Goal: Information Seeking & Learning: Learn about a topic

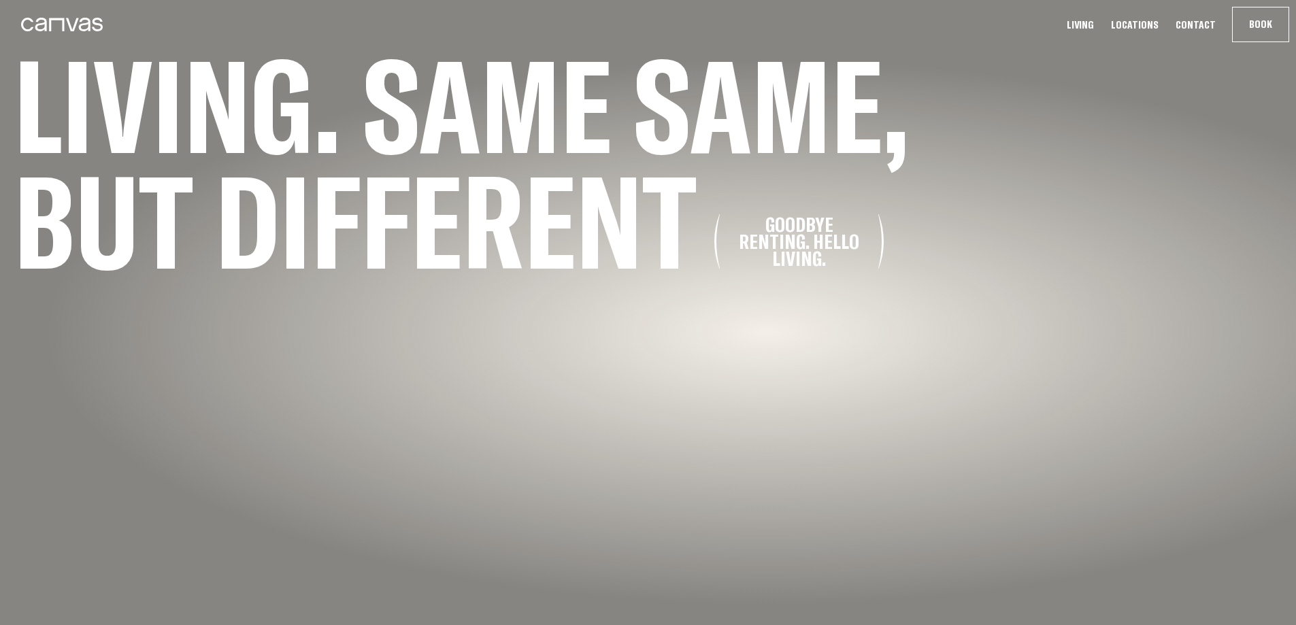
click at [785, 242] on div "Goodbye renting. Hello living." at bounding box center [798, 241] width 139 height 51
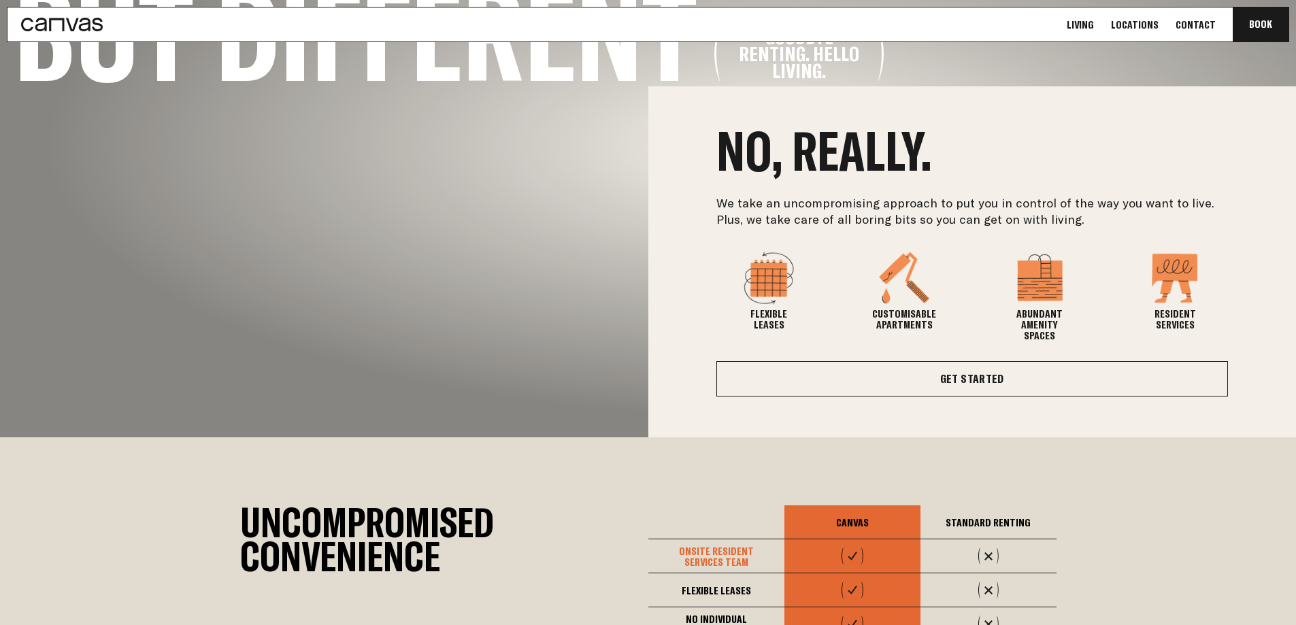
scroll to position [538, 0]
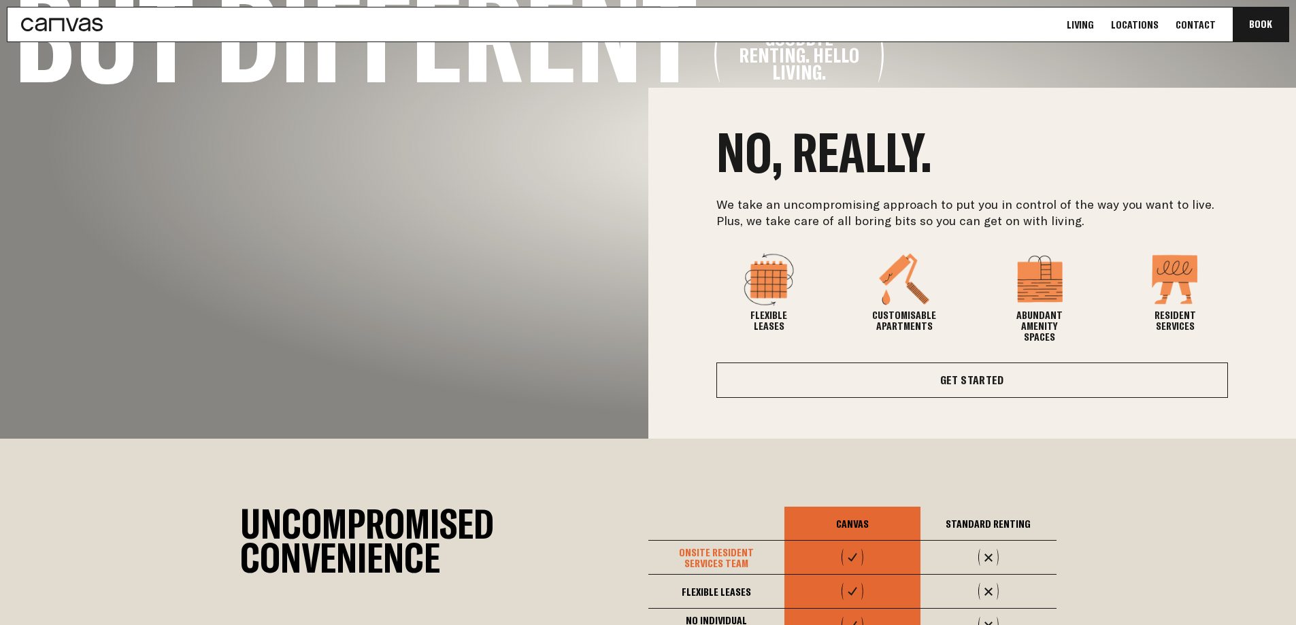
click at [725, 199] on p "We take an uncompromising approach to put you in control of the way you want to…" at bounding box center [973, 213] width 512 height 33
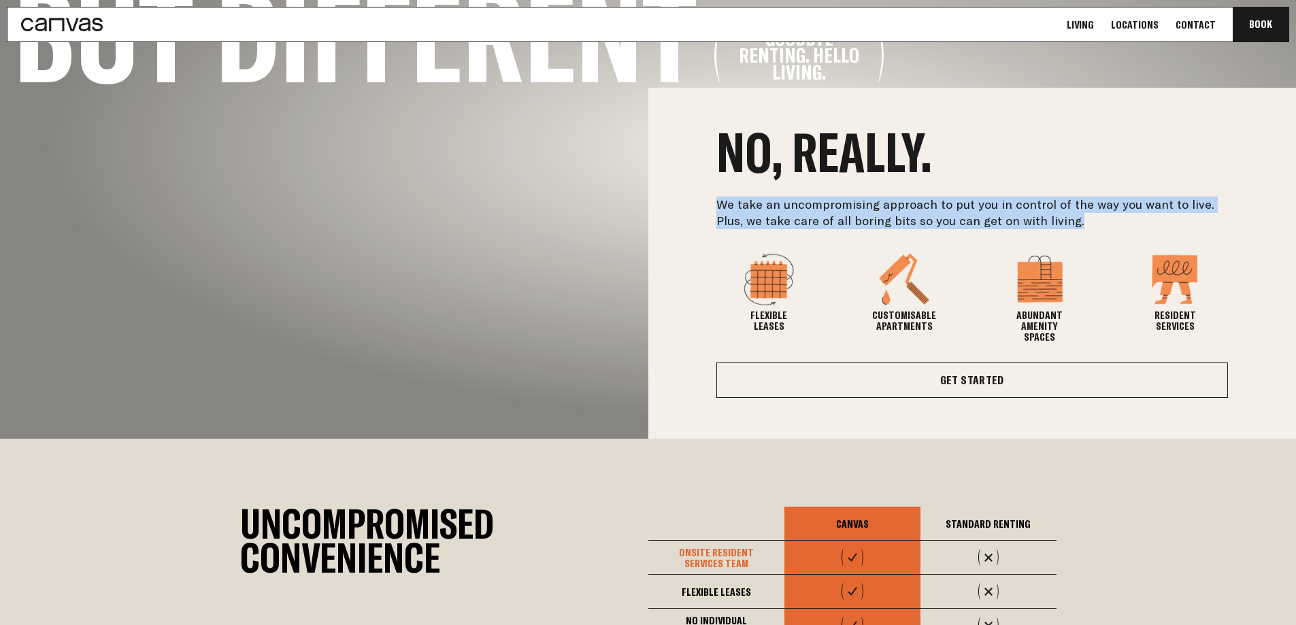
click at [725, 199] on p "We take an uncompromising approach to put you in control of the way you want to…" at bounding box center [973, 213] width 512 height 33
click at [922, 222] on p "We take an uncompromising approach to put you in control of the way you want to…" at bounding box center [973, 213] width 512 height 33
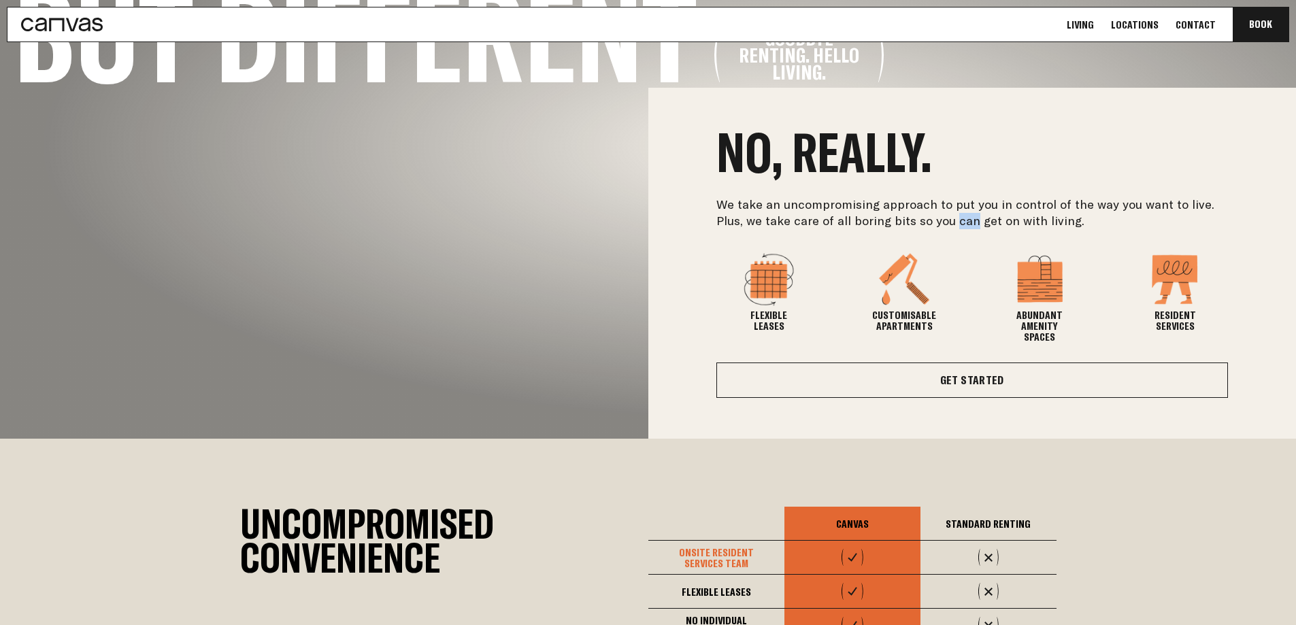
click at [922, 222] on p "We take an uncompromising approach to put you in control of the way you want to…" at bounding box center [973, 213] width 512 height 33
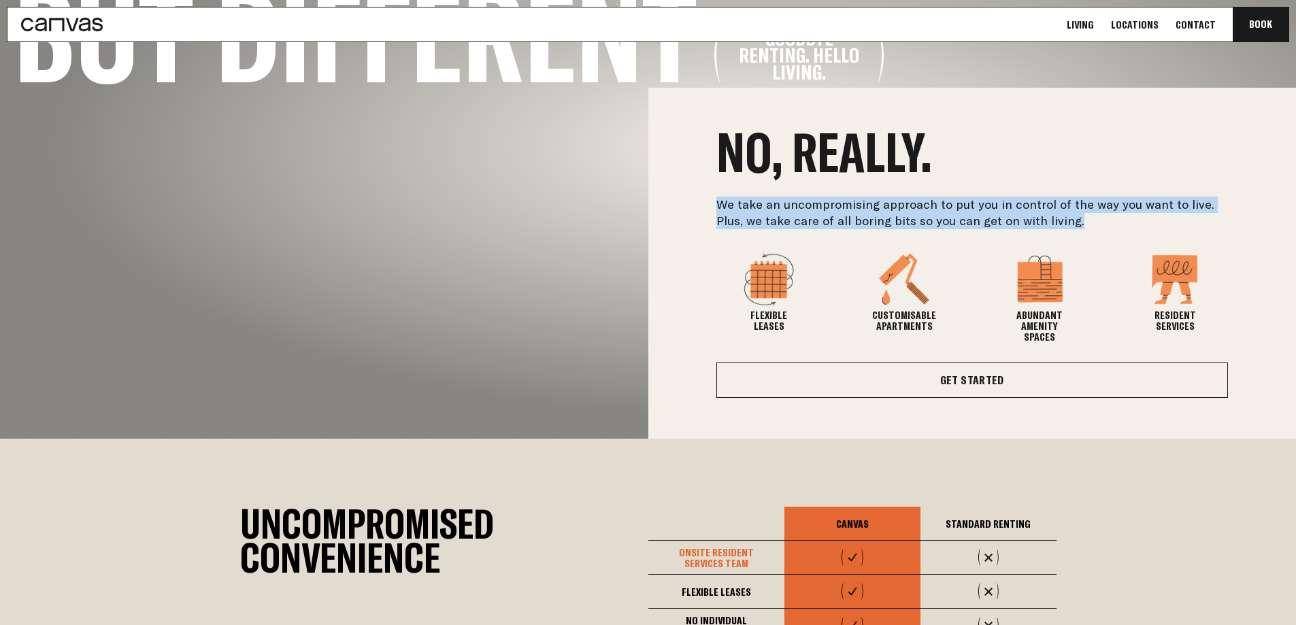
click at [922, 222] on p "We take an uncompromising approach to put you in control of the way you want to…" at bounding box center [973, 213] width 512 height 33
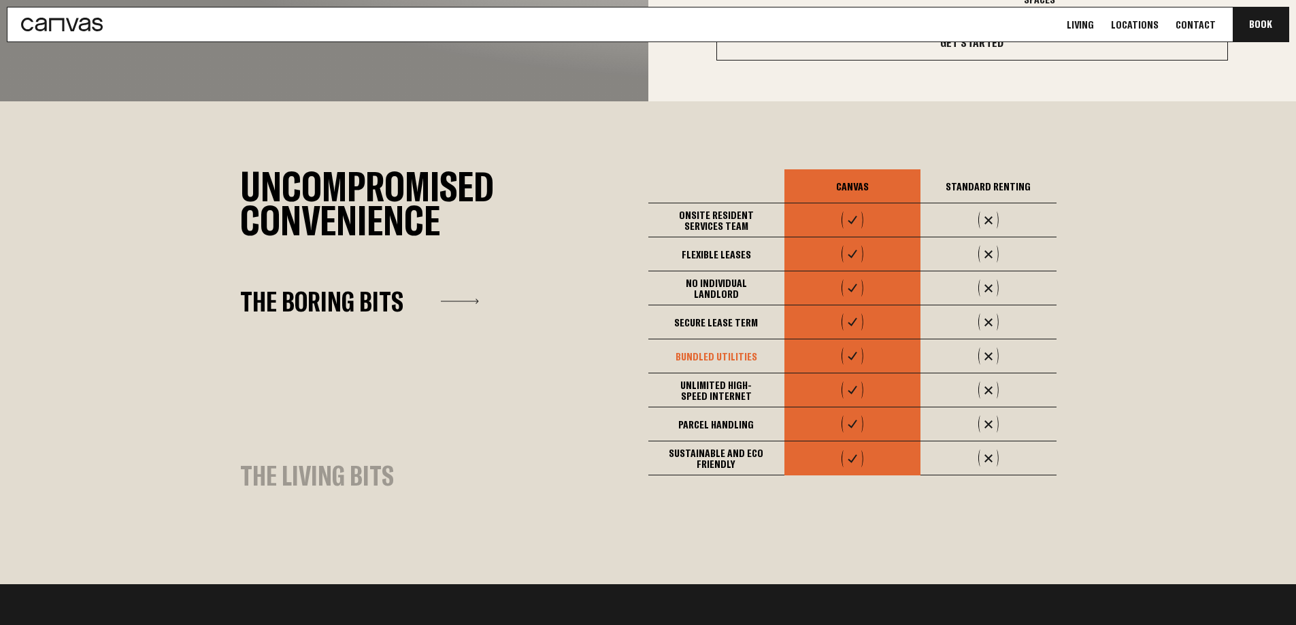
scroll to position [876, 0]
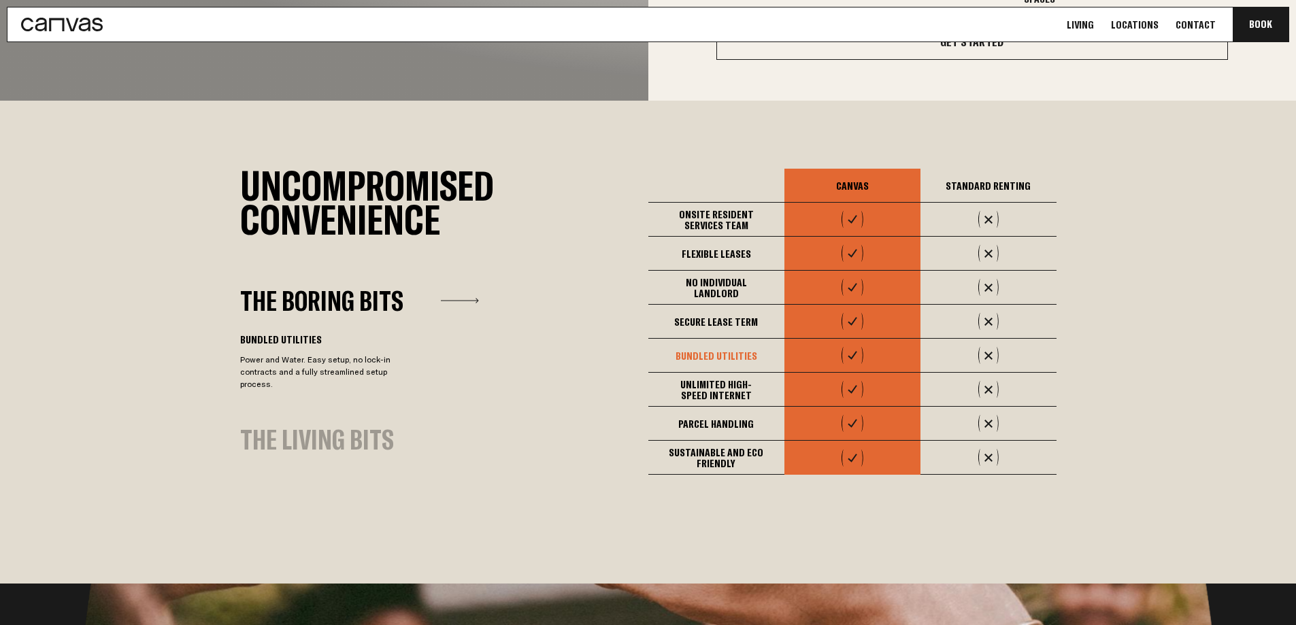
click at [366, 434] on div "The Living Bits" at bounding box center [317, 440] width 154 height 26
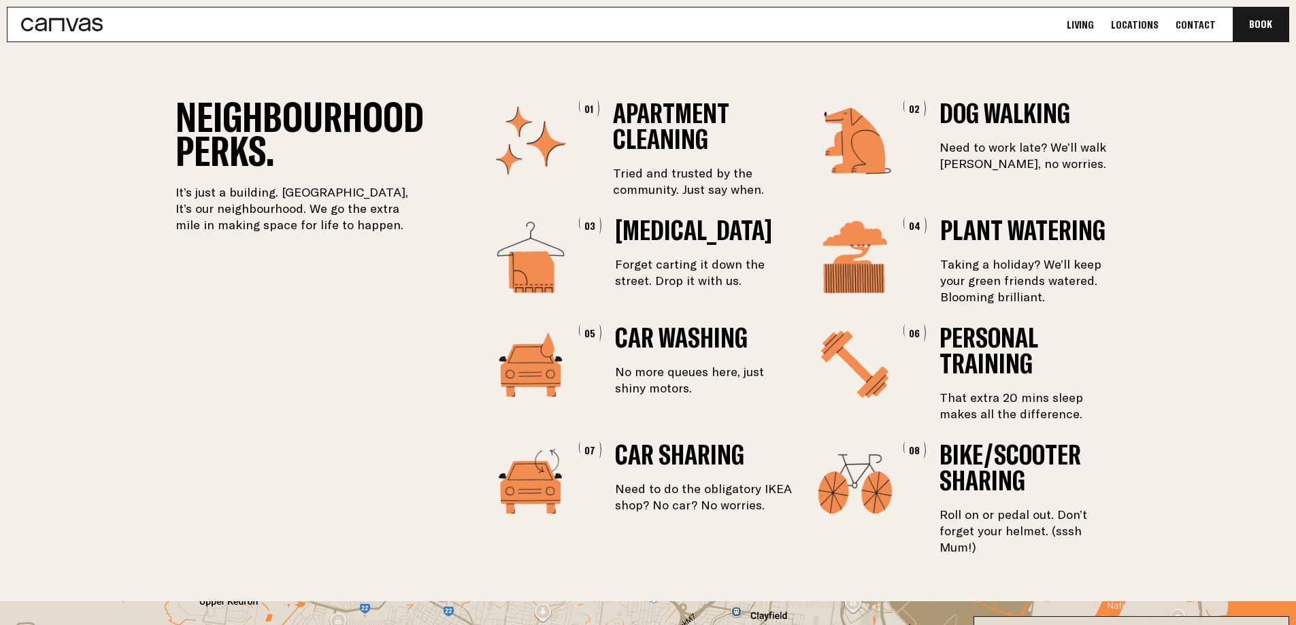
scroll to position [2104, 0]
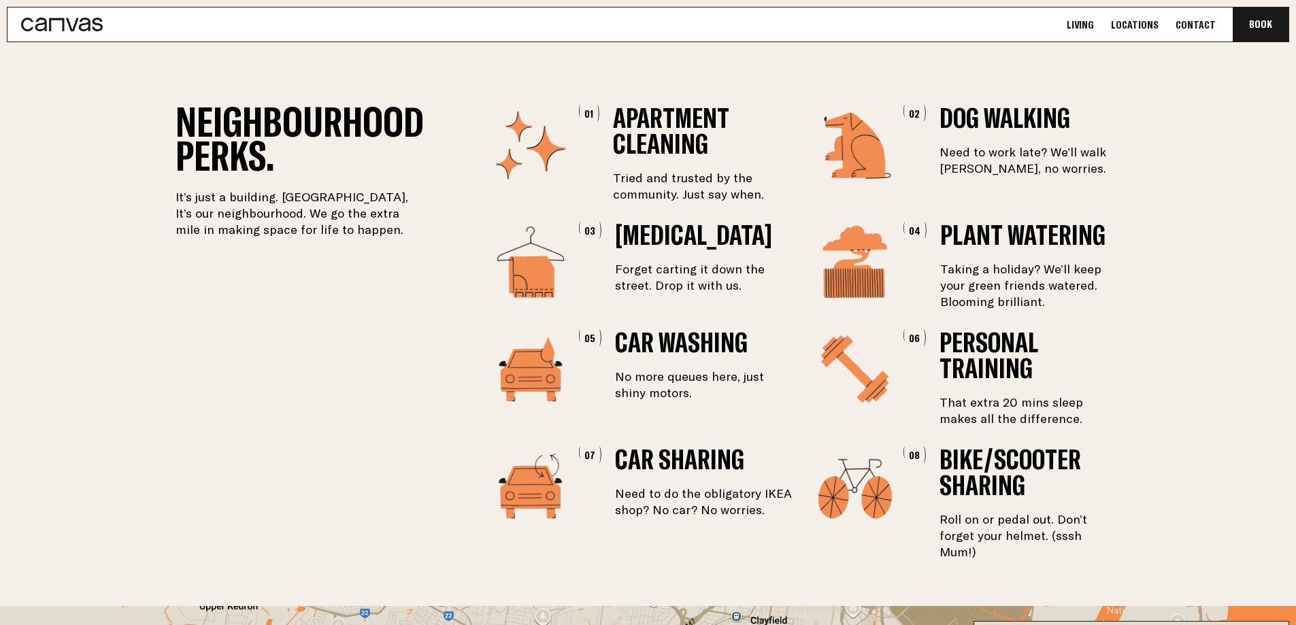
click at [687, 184] on div "Neighbourhood Perks. It’s just a building. [GEOGRAPHIC_DATA], It’s our neighbou…" at bounding box center [649, 333] width 946 height 456
click at [1014, 150] on div "Neighbourhood Perks. It’s just a building. [GEOGRAPHIC_DATA], It’s our neighbou…" at bounding box center [649, 333] width 946 height 456
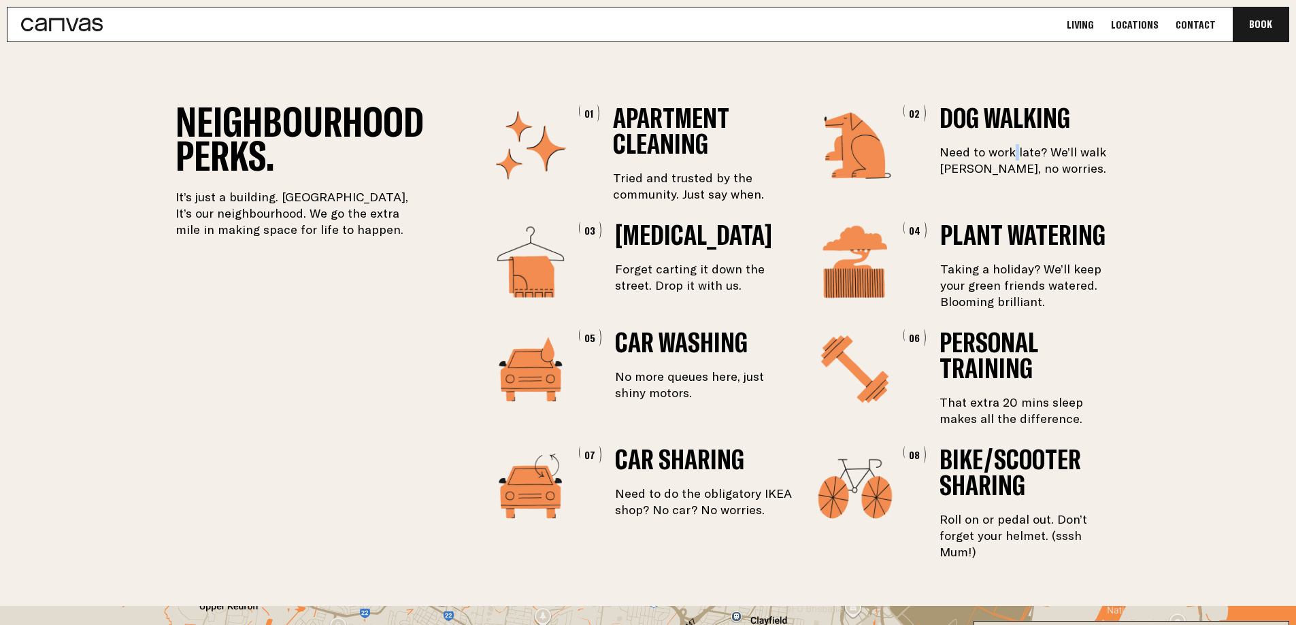
click at [1014, 150] on div "Neighbourhood Perks. It’s just a building. [GEOGRAPHIC_DATA], It’s our neighbou…" at bounding box center [649, 333] width 946 height 456
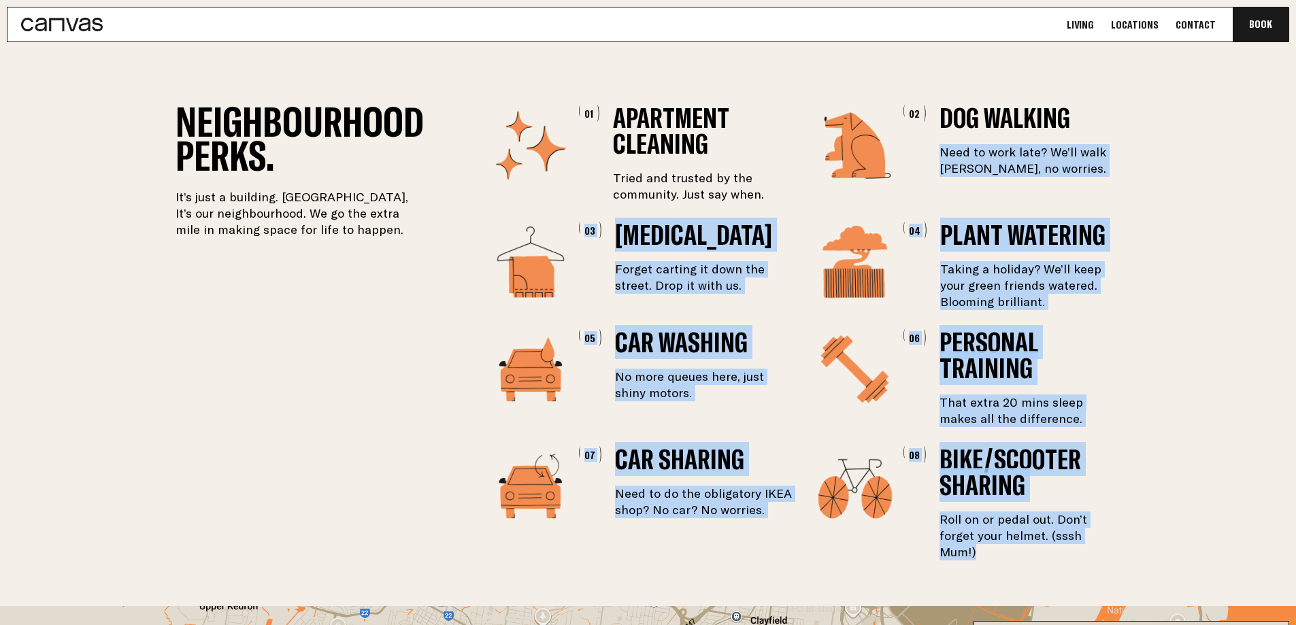
drag, startPoint x: 1014, startPoint y: 150, endPoint x: 1098, endPoint y: 508, distance: 367.1
click at [1098, 508] on div "Neighbourhood Perks. It’s just a building. [GEOGRAPHIC_DATA], It’s our neighbou…" at bounding box center [649, 333] width 946 height 456
click at [1094, 313] on div "Neighbourhood Perks. It’s just a building. [GEOGRAPHIC_DATA], It’s our neighbou…" at bounding box center [649, 333] width 946 height 456
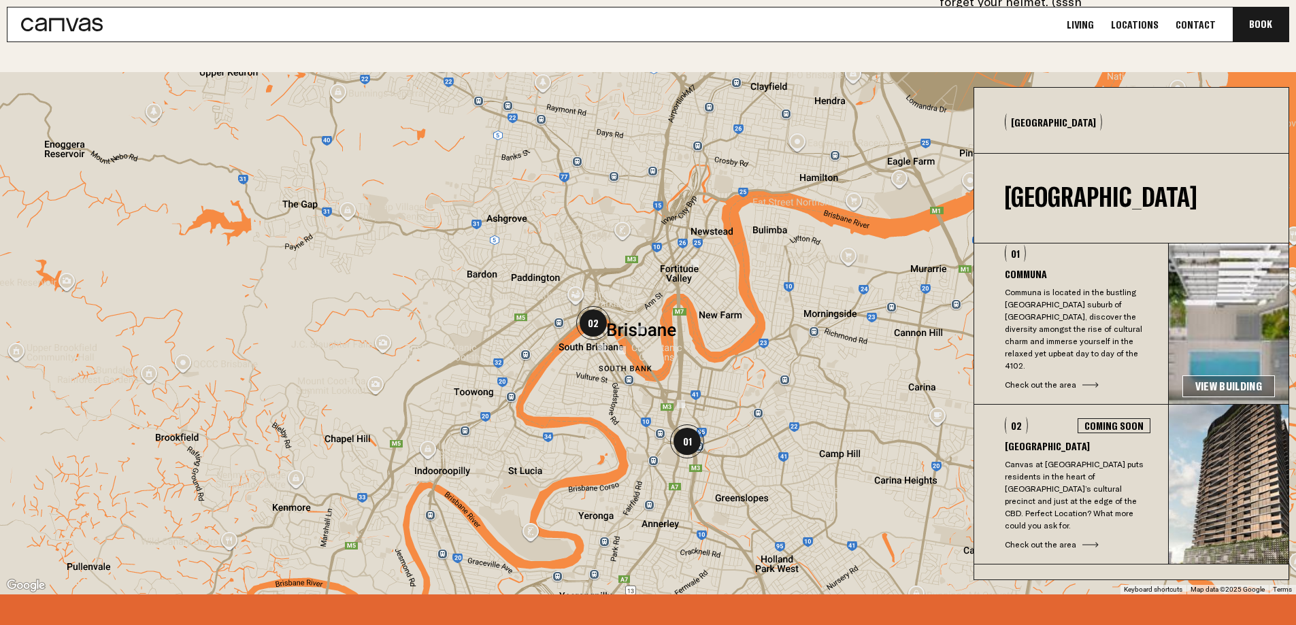
scroll to position [0, 0]
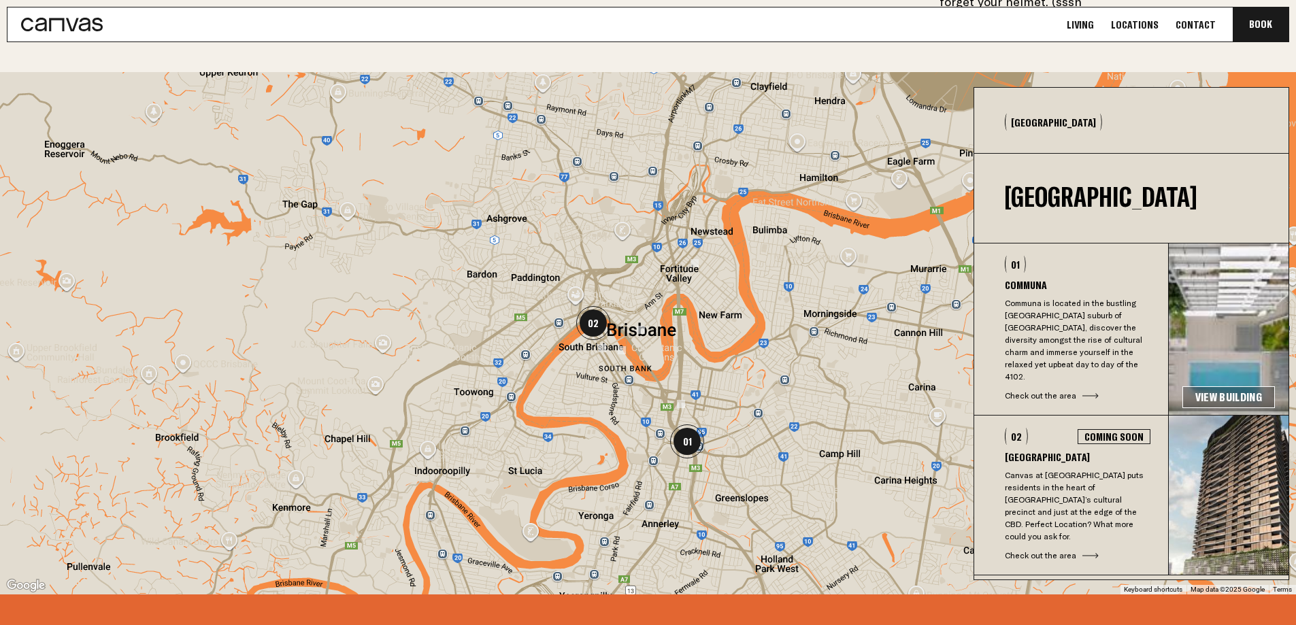
click at [1228, 387] on link "View Building" at bounding box center [1229, 398] width 93 height 22
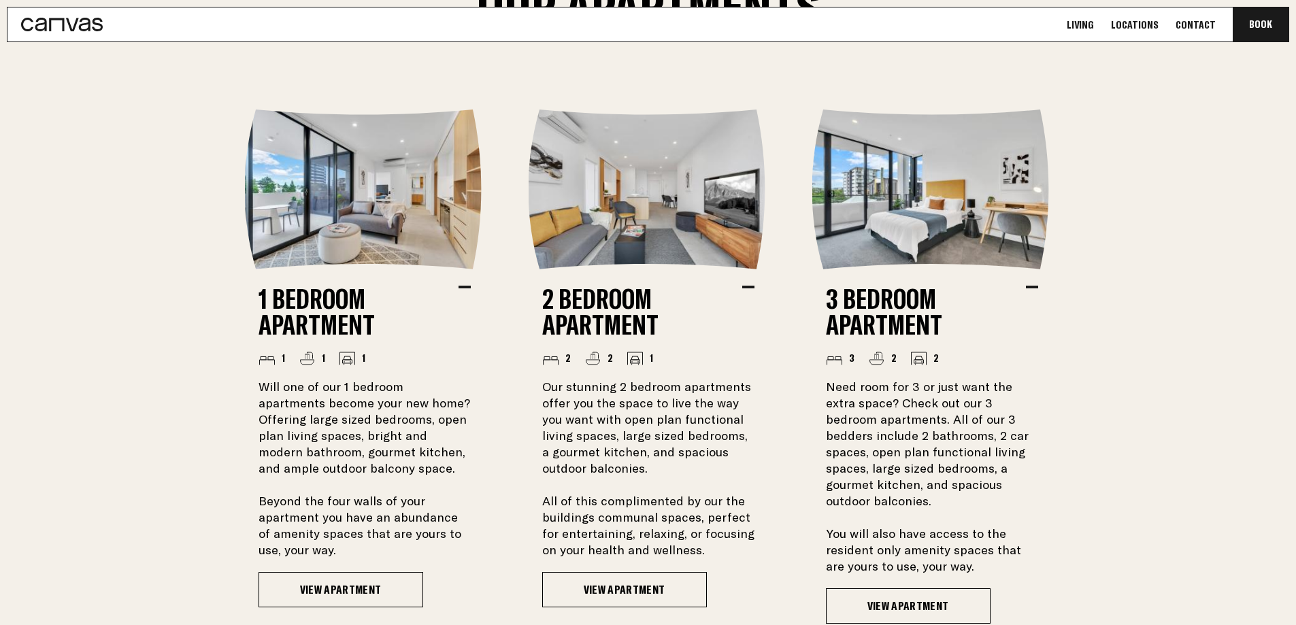
scroll to position [941, 0]
click at [355, 201] on img at bounding box center [365, 190] width 240 height 160
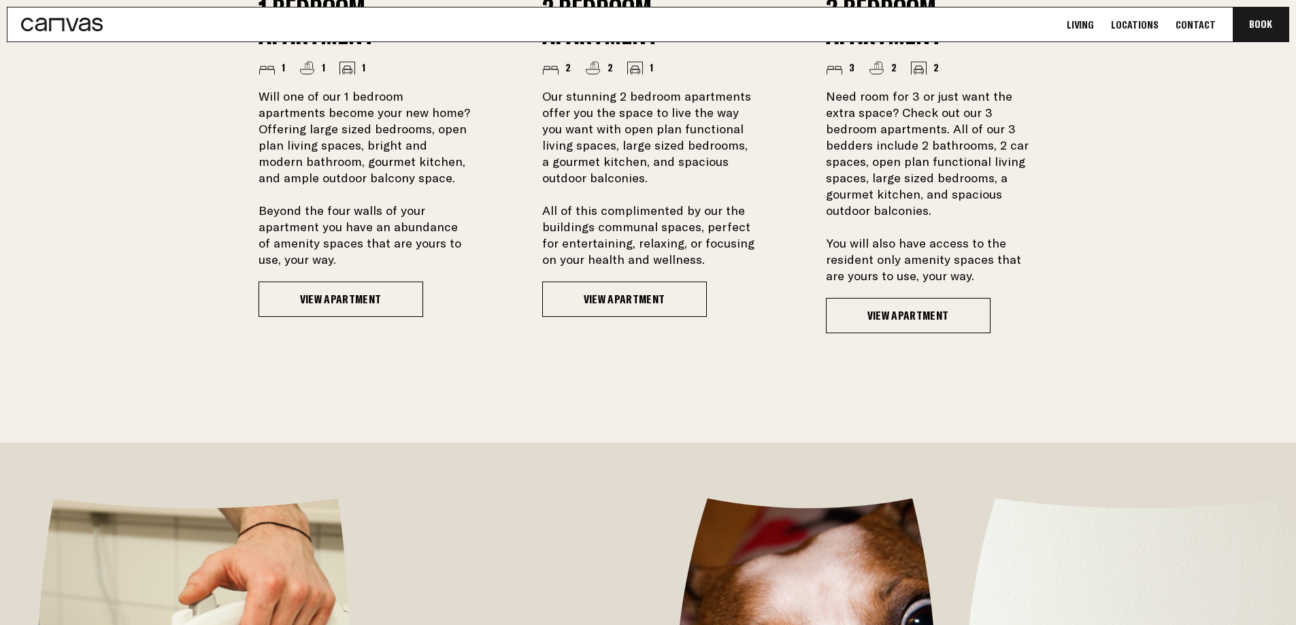
scroll to position [1230, 0]
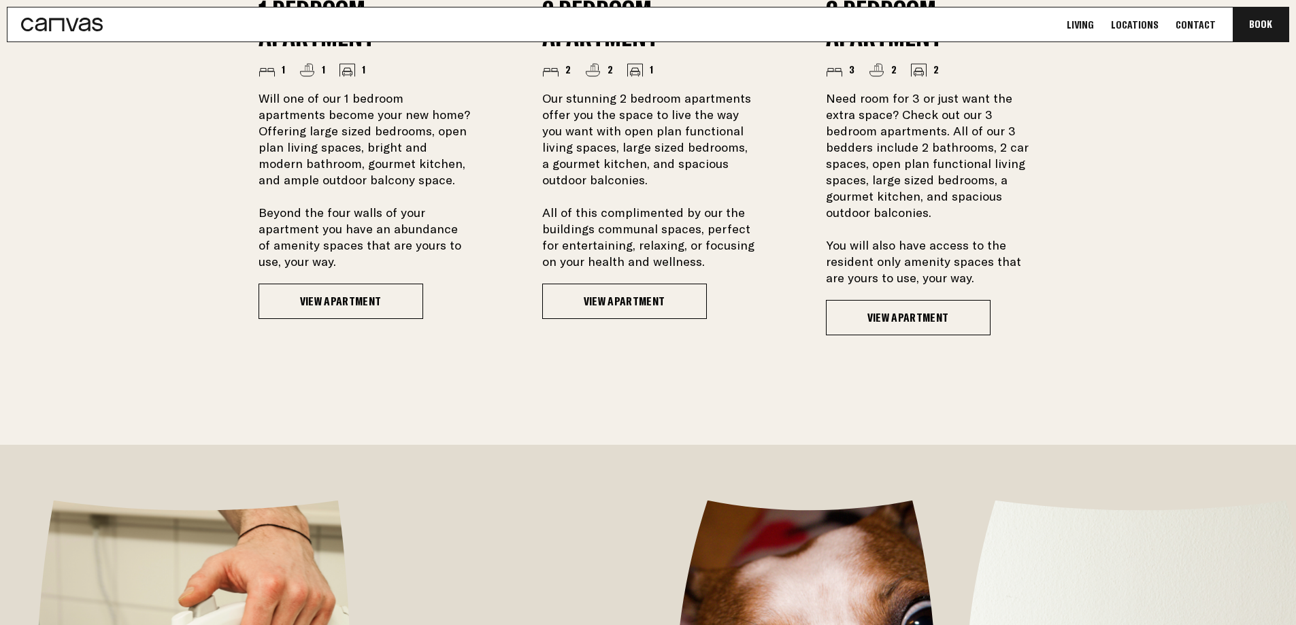
click at [343, 293] on link "View Apartment" at bounding box center [341, 301] width 165 height 35
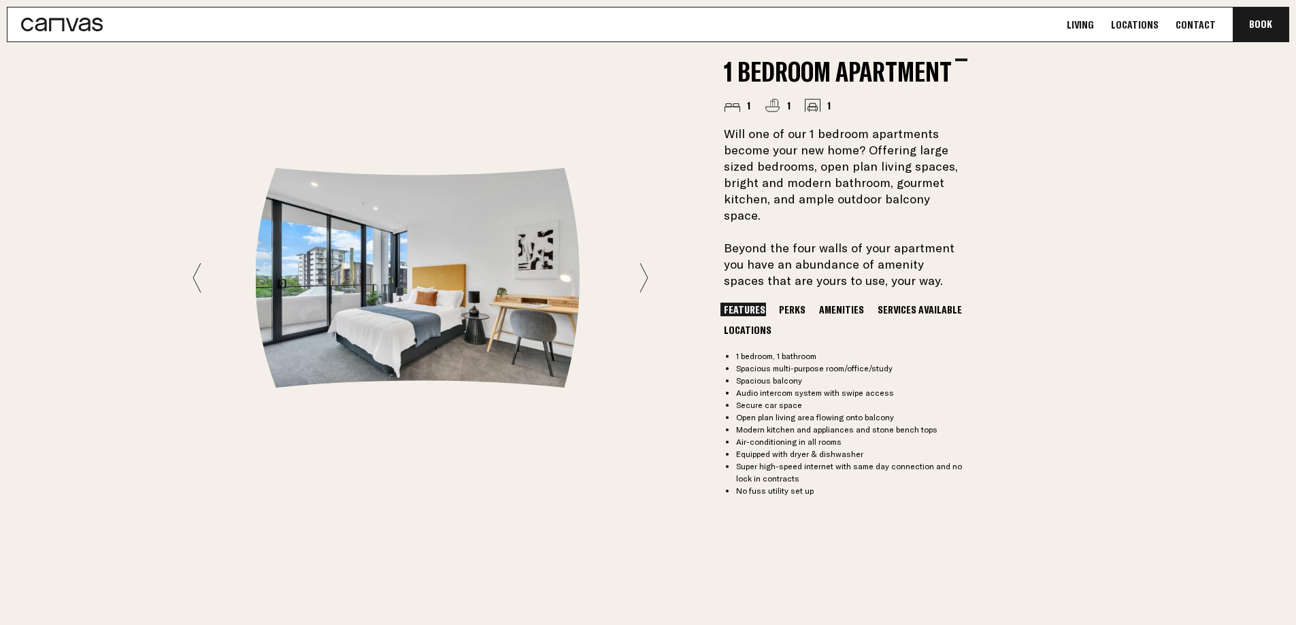
scroll to position [1081, 0]
click at [778, 304] on button "Perks" at bounding box center [792, 311] width 33 height 14
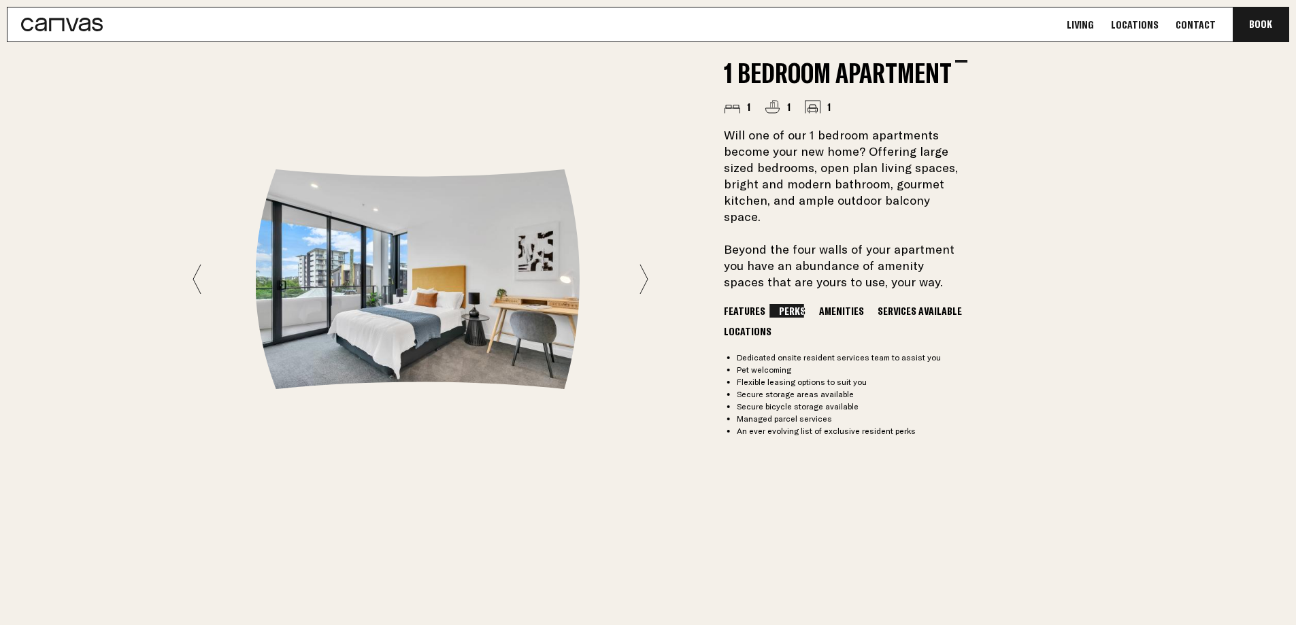
click at [834, 304] on button "Amenities" at bounding box center [842, 311] width 52 height 14
click at [904, 304] on button "Services Available" at bounding box center [919, 311] width 91 height 14
click at [757, 325] on button "Locations" at bounding box center [748, 332] width 54 height 14
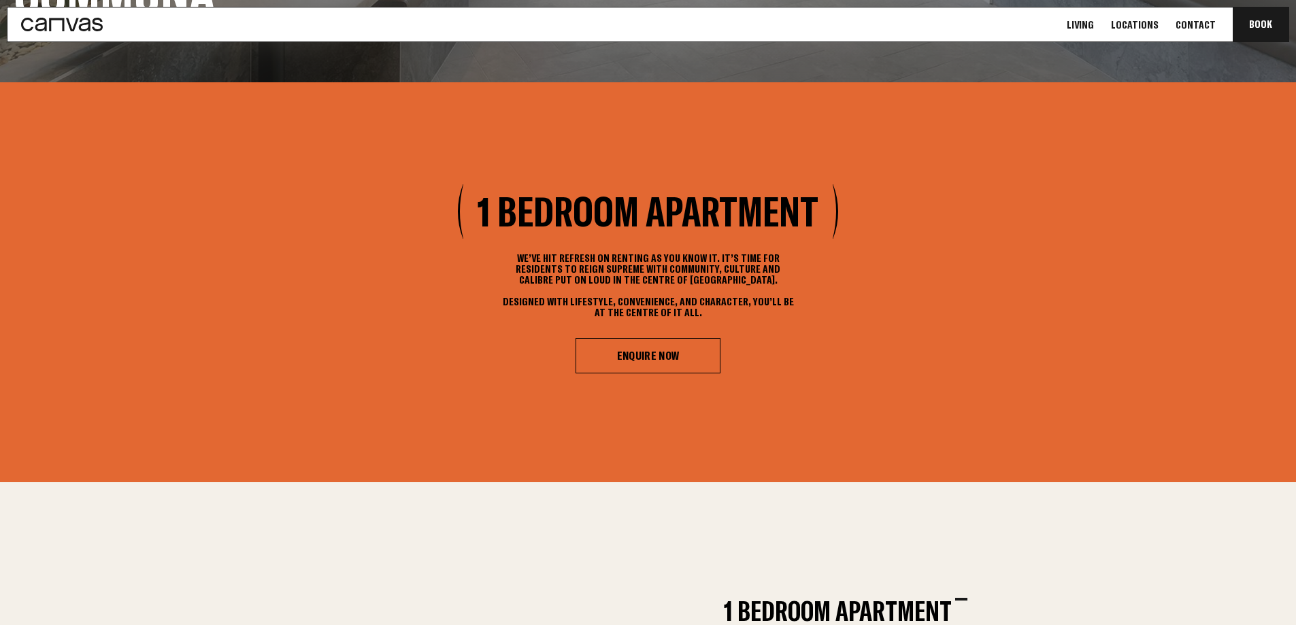
scroll to position [0, 0]
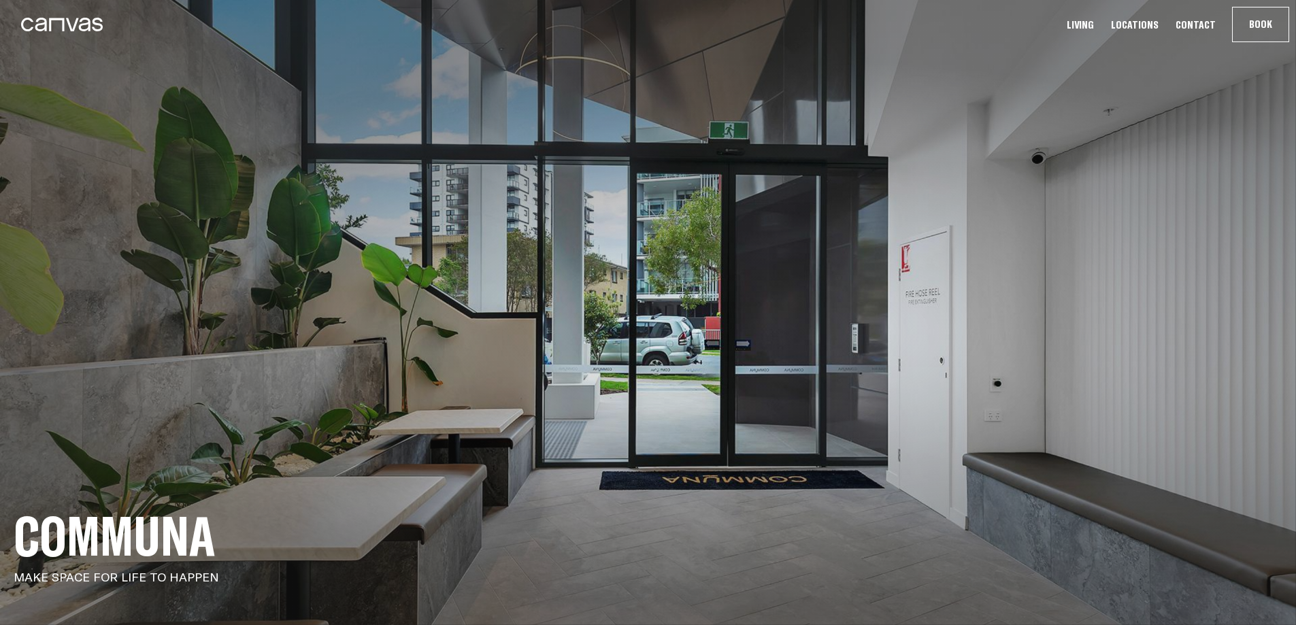
click at [1096, 20] on link "Living" at bounding box center [1080, 25] width 35 height 14
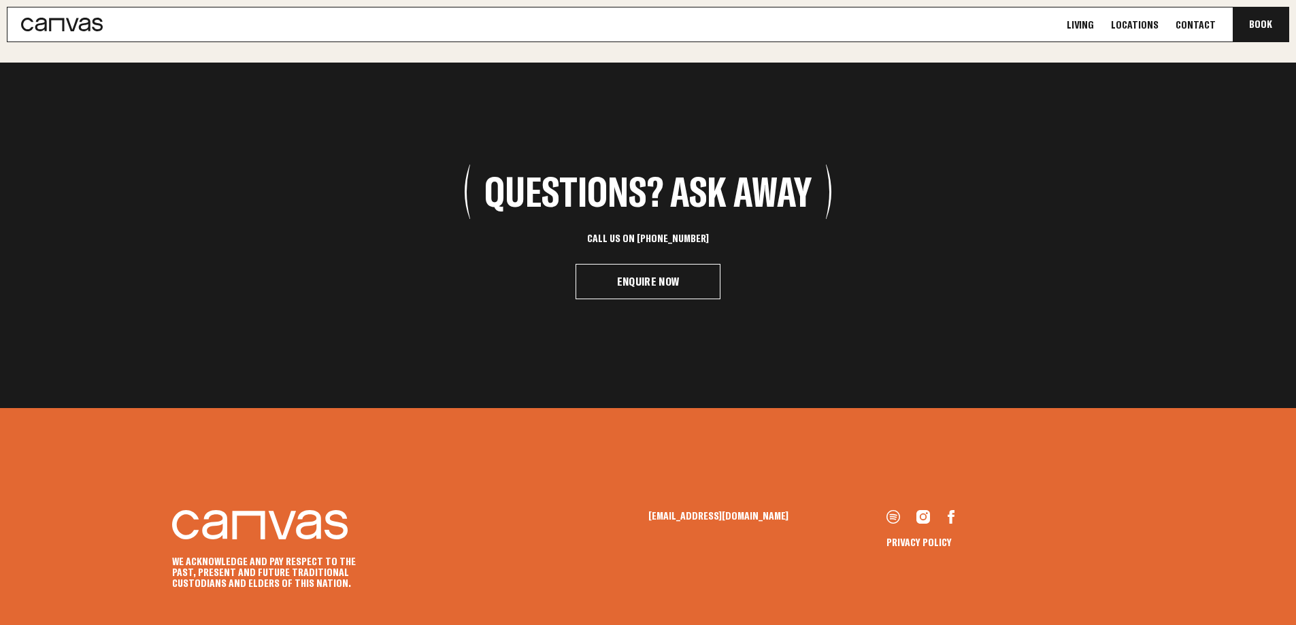
scroll to position [2288, 0]
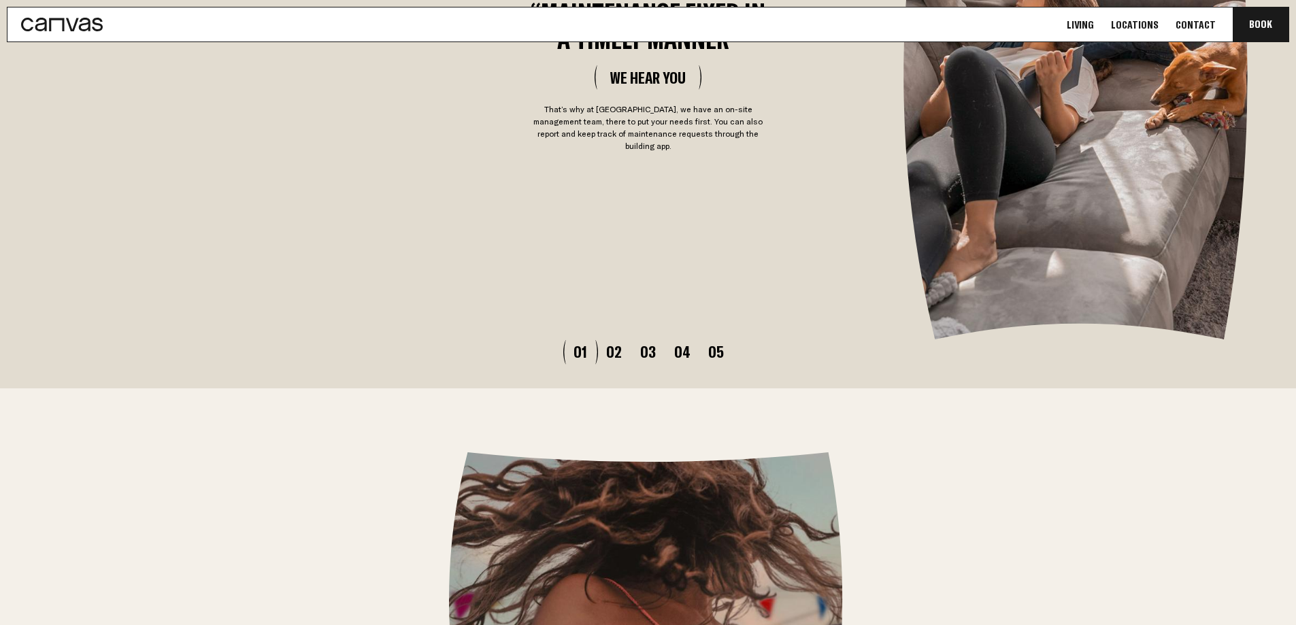
scroll to position [4211, 0]
click at [607, 345] on button "02" at bounding box center [614, 352] width 34 height 16
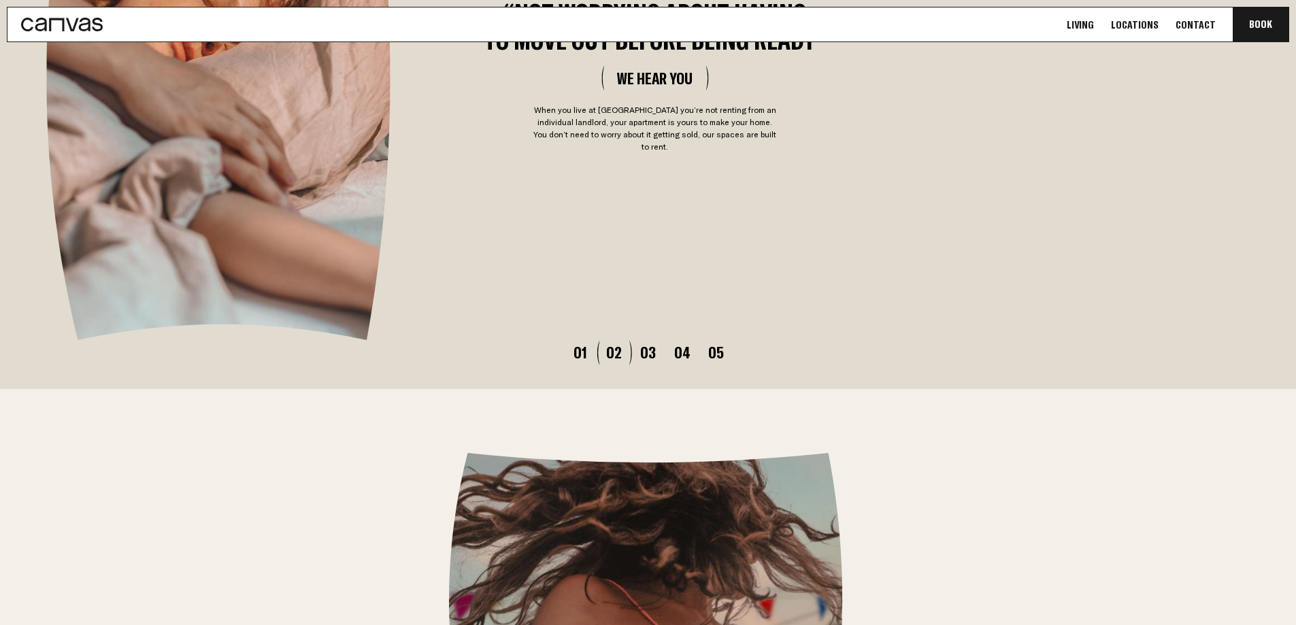
click at [641, 344] on button "03" at bounding box center [648, 352] width 34 height 16
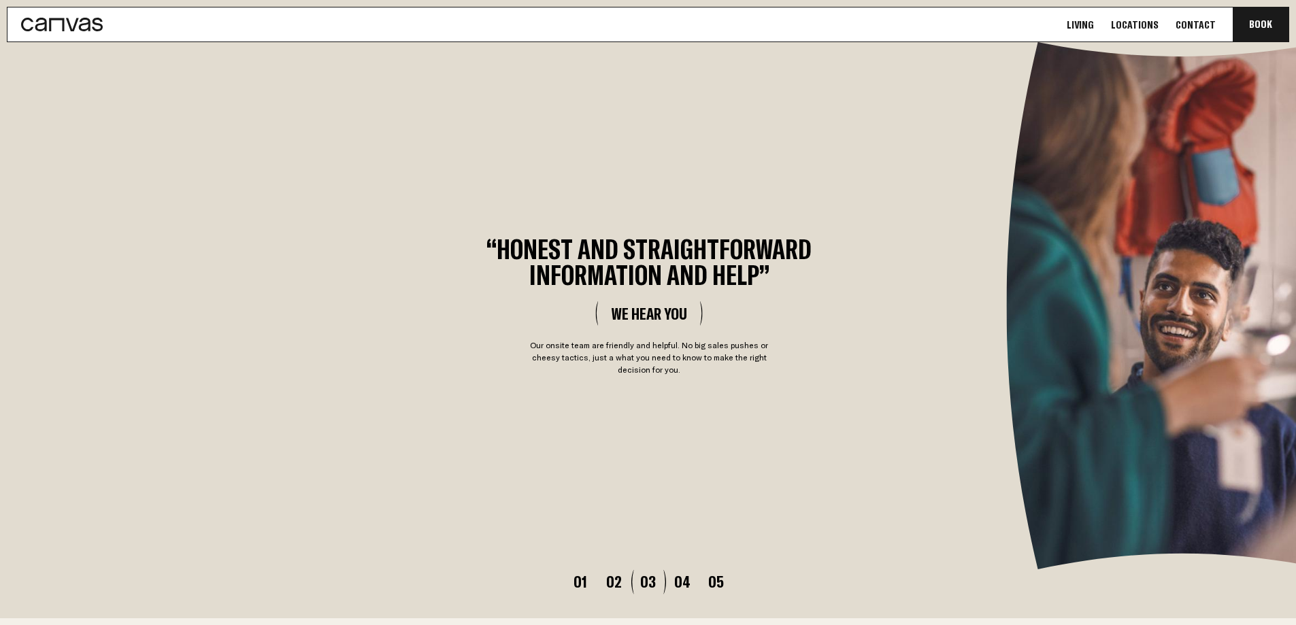
scroll to position [3983, 0]
click at [668, 576] on button "04" at bounding box center [682, 581] width 34 height 16
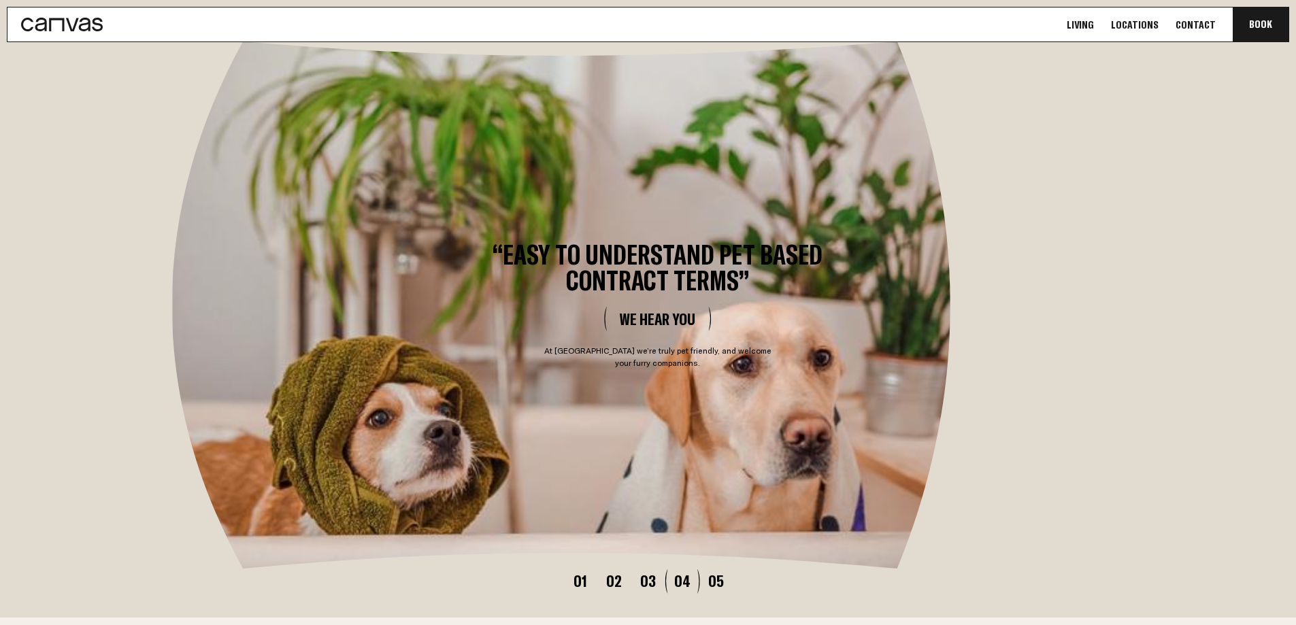
click at [704, 573] on button "05" at bounding box center [717, 581] width 34 height 16
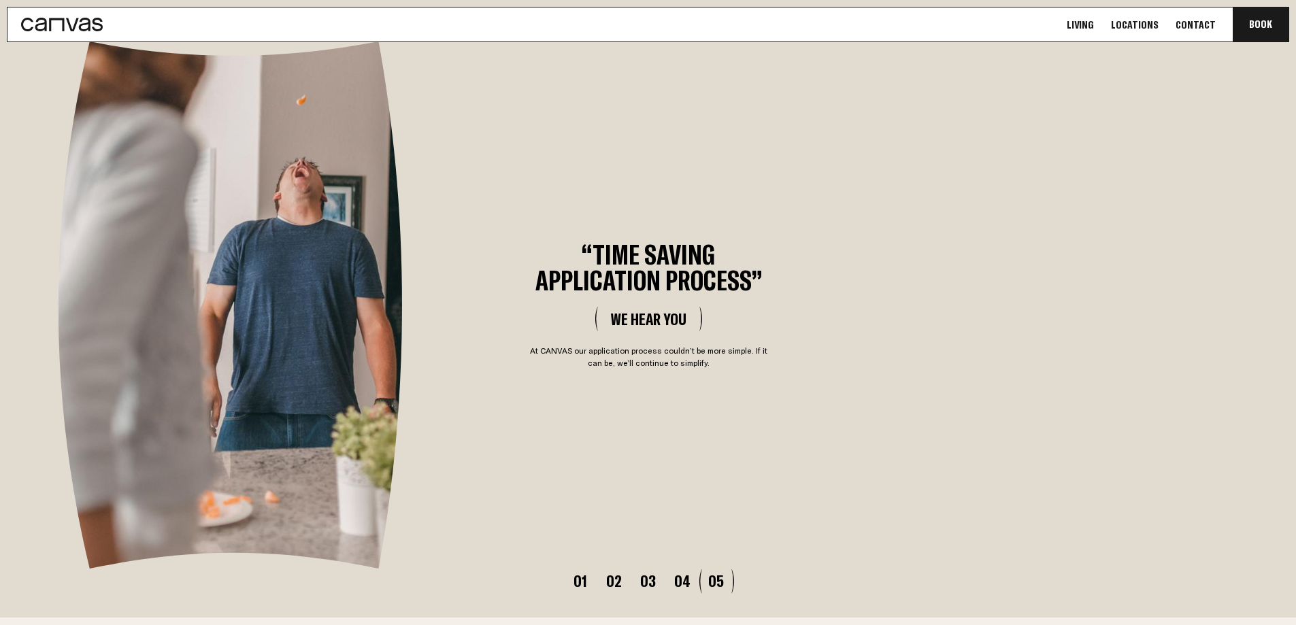
click at [686, 574] on button "04" at bounding box center [682, 581] width 34 height 16
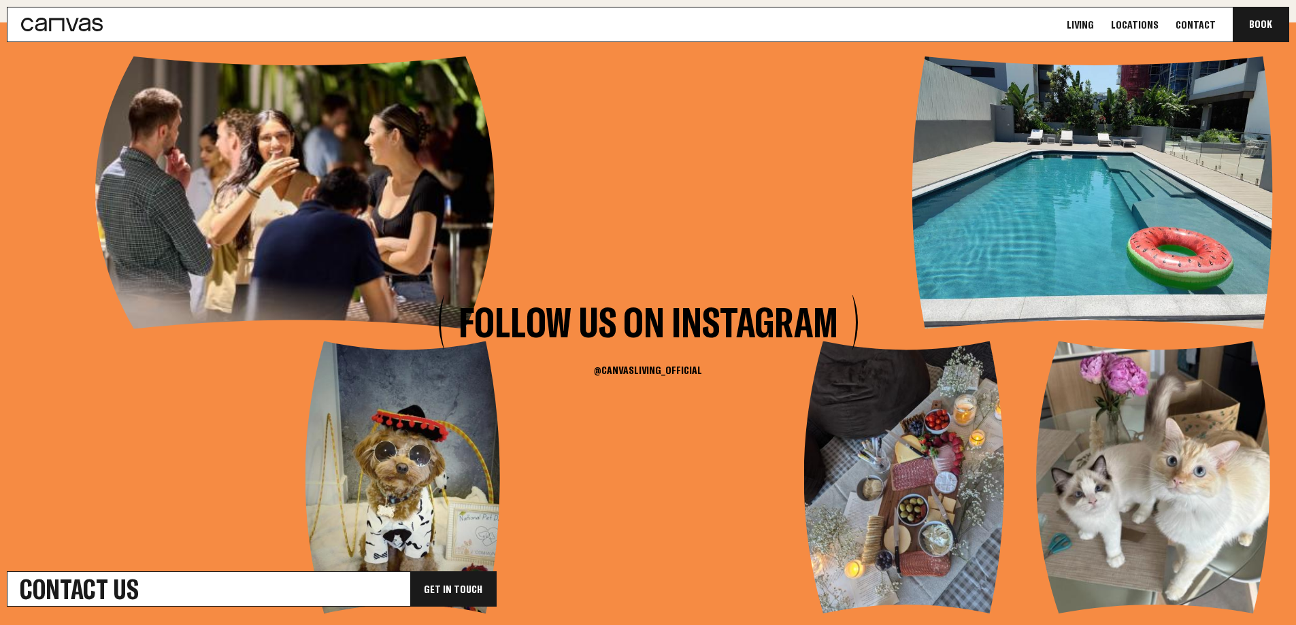
scroll to position [5486, 0]
